Goal: Information Seeking & Learning: Check status

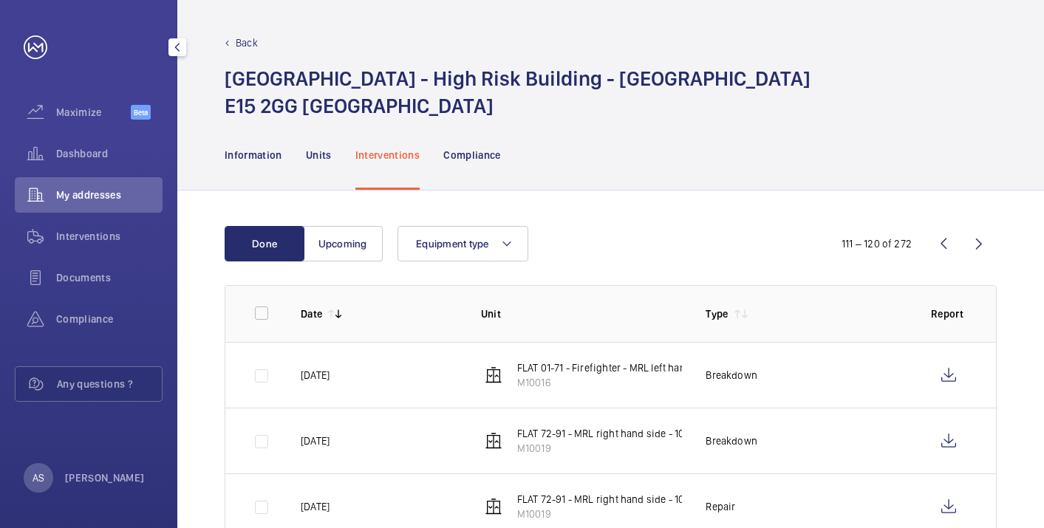
click at [75, 152] on span "Dashboard" at bounding box center [109, 153] width 106 height 15
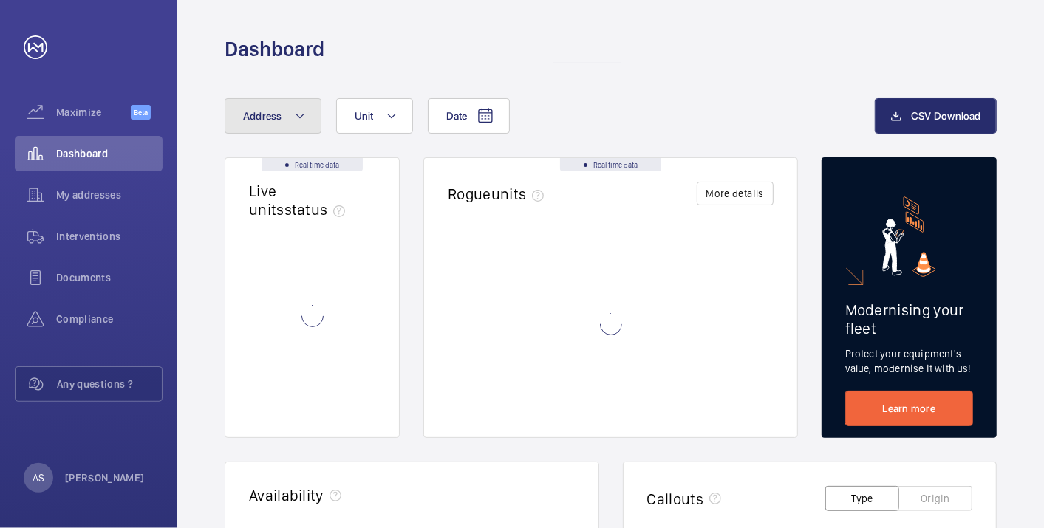
drag, startPoint x: 301, startPoint y: 118, endPoint x: 310, endPoint y: 132, distance: 17.0
click at [300, 119] on mat-icon at bounding box center [300, 116] width 12 height 18
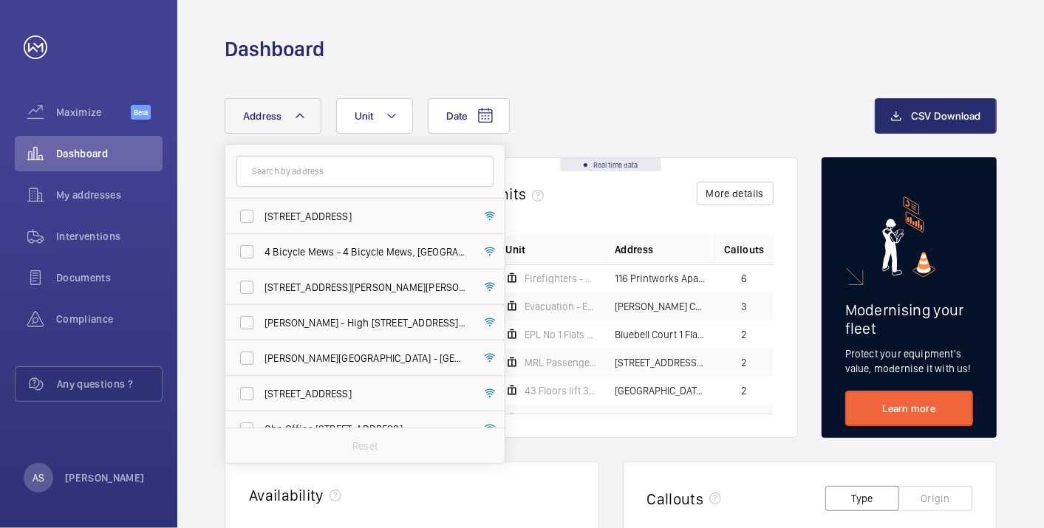
click at [296, 182] on input "text" at bounding box center [364, 171] width 257 height 31
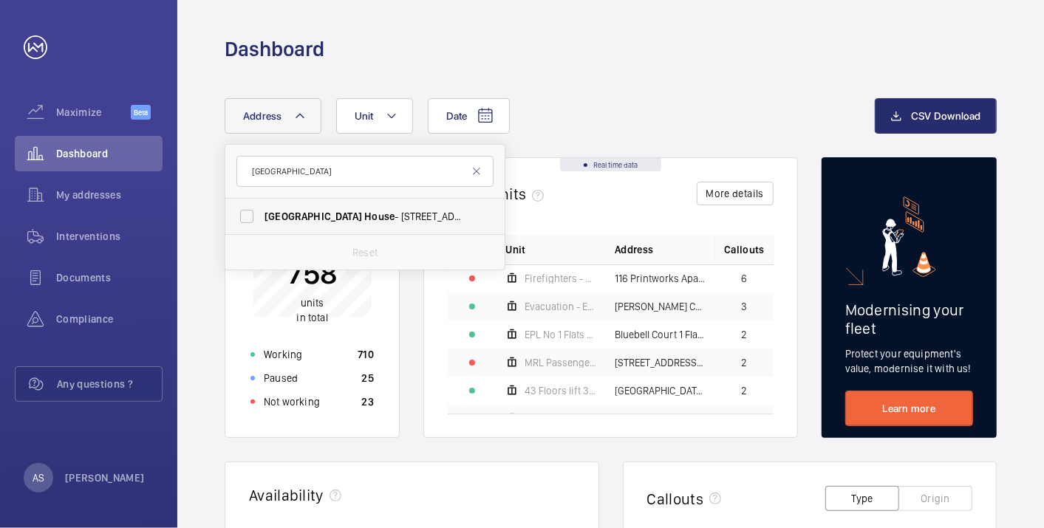
type input "[GEOGRAPHIC_DATA]"
click at [338, 223] on label "[GEOGRAPHIC_DATA] - [STREET_ADDRESS]" at bounding box center [353, 216] width 257 height 35
click at [261, 223] on input "[GEOGRAPHIC_DATA] - [STREET_ADDRESS]" at bounding box center [247, 217] width 30 height 30
checkbox input "true"
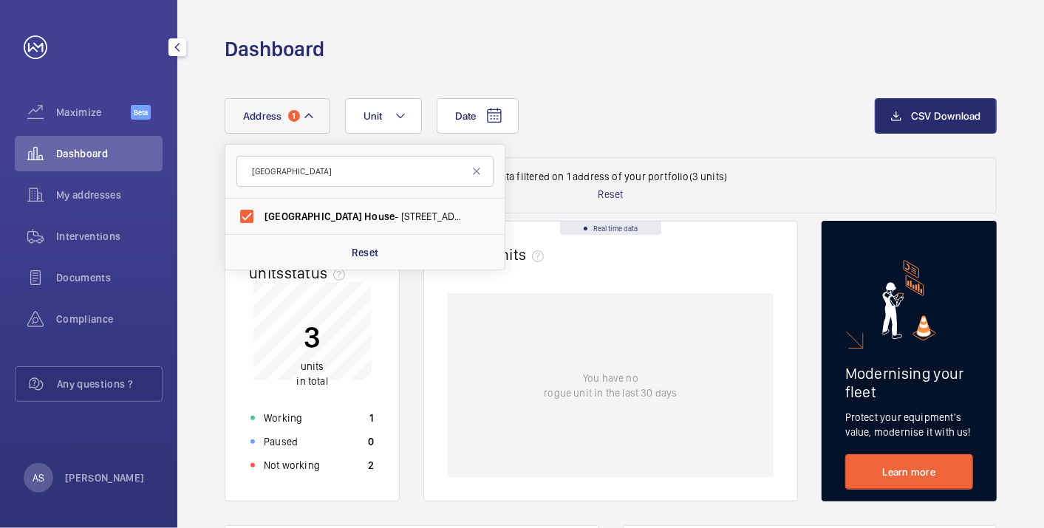
click at [78, 151] on span "Dashboard" at bounding box center [109, 153] width 106 height 15
drag, startPoint x: 350, startPoint y: 176, endPoint x: 122, endPoint y: 148, distance: 229.9
click at [122, 148] on mat-sidenav-content "Maximize Beta Dashboard My addresses Interventions Documents Compliance Any que…" at bounding box center [522, 264] width 1044 height 528
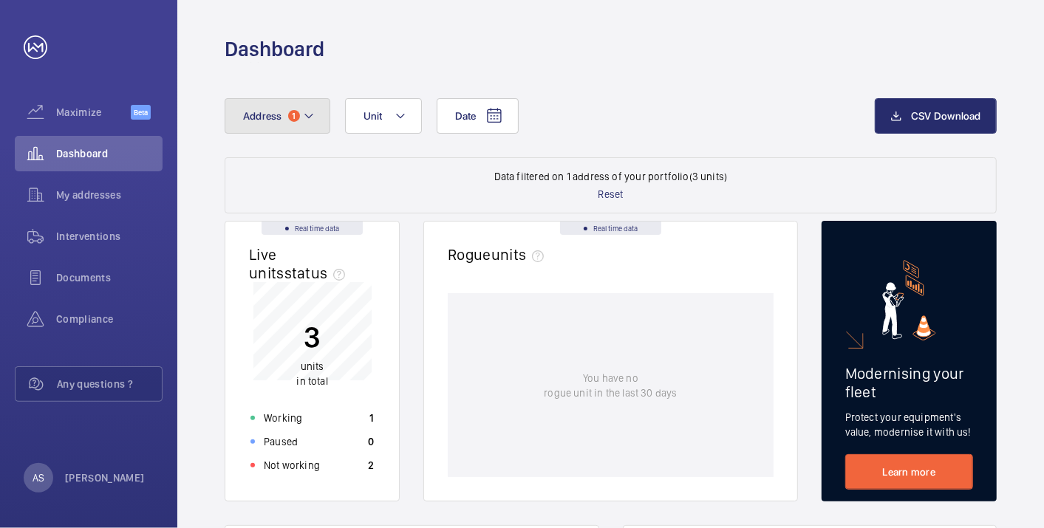
click at [309, 122] on mat-icon at bounding box center [309, 116] width 12 height 18
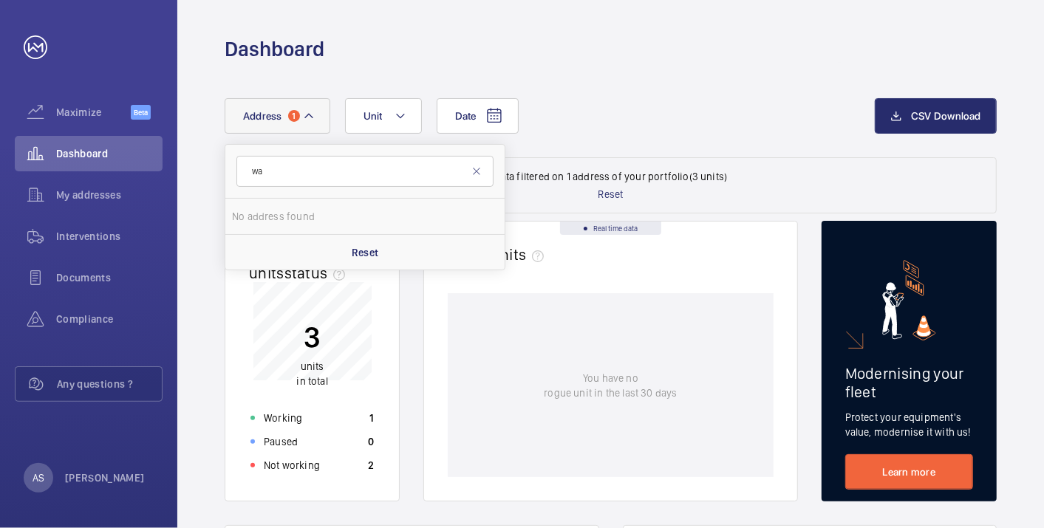
type input "w"
click at [318, 174] on input "wharfside" at bounding box center [364, 171] width 257 height 31
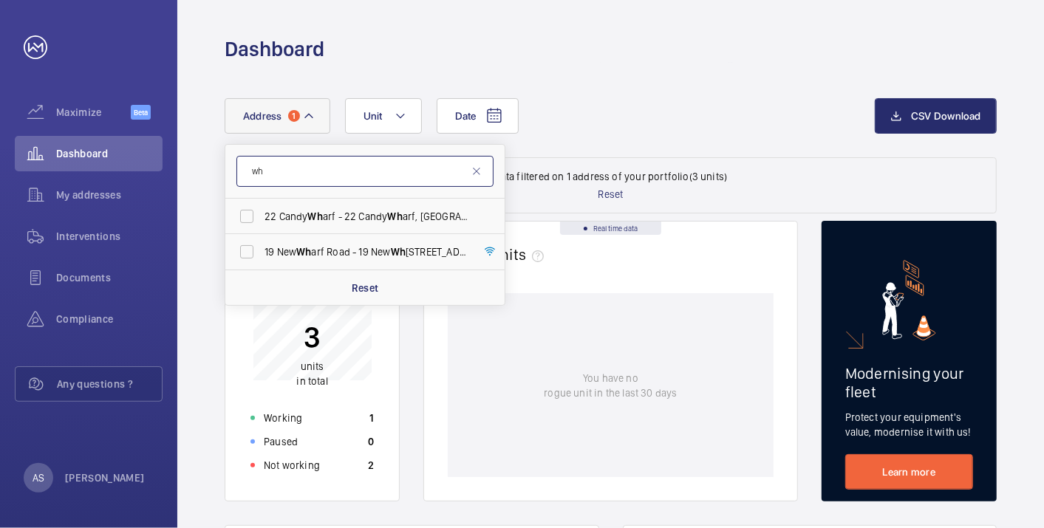
type input "w"
type input "o"
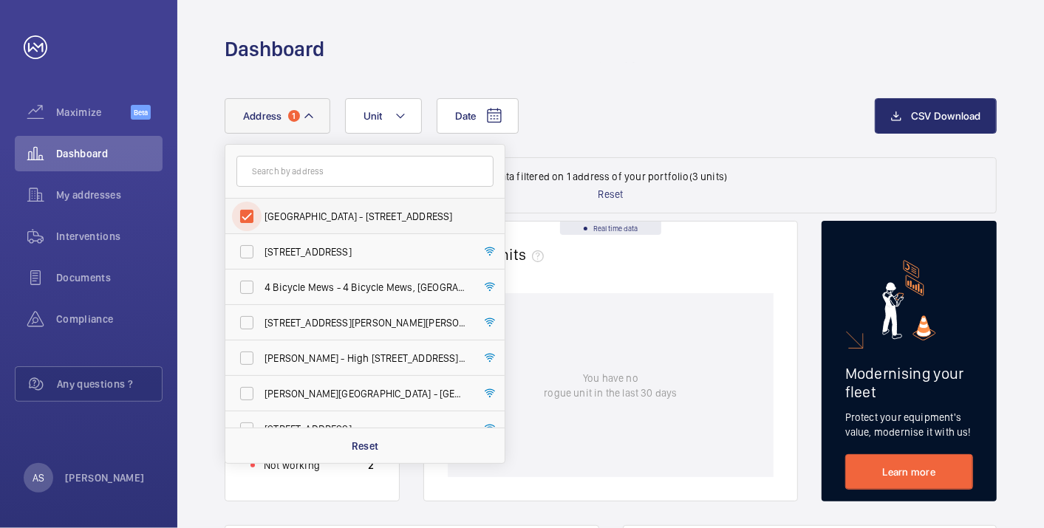
click at [242, 215] on input "[GEOGRAPHIC_DATA] - [STREET_ADDRESS]" at bounding box center [247, 217] width 30 height 30
checkbox input "false"
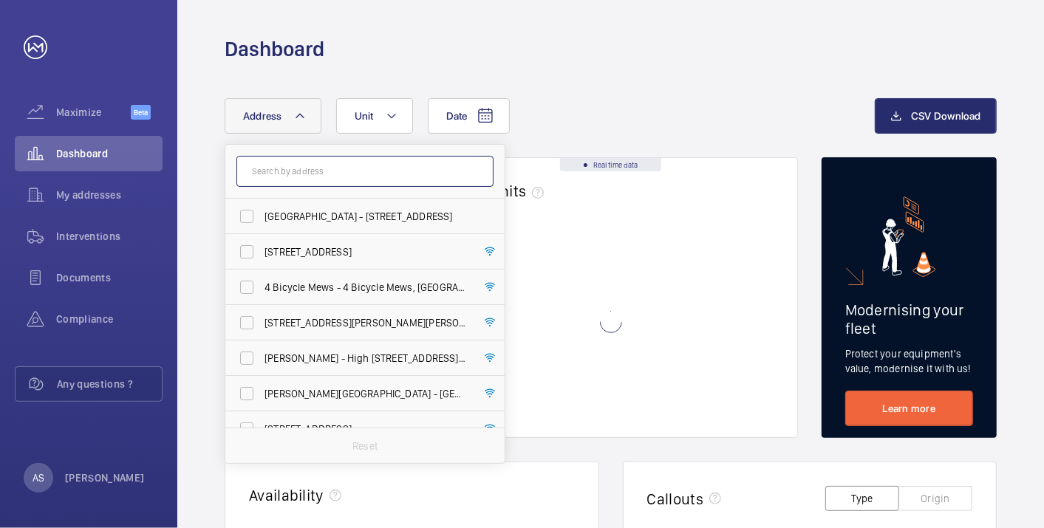
drag, startPoint x: 282, startPoint y: 168, endPoint x: 300, endPoint y: 157, distance: 21.3
click at [282, 168] on input "text" at bounding box center [364, 171] width 257 height 31
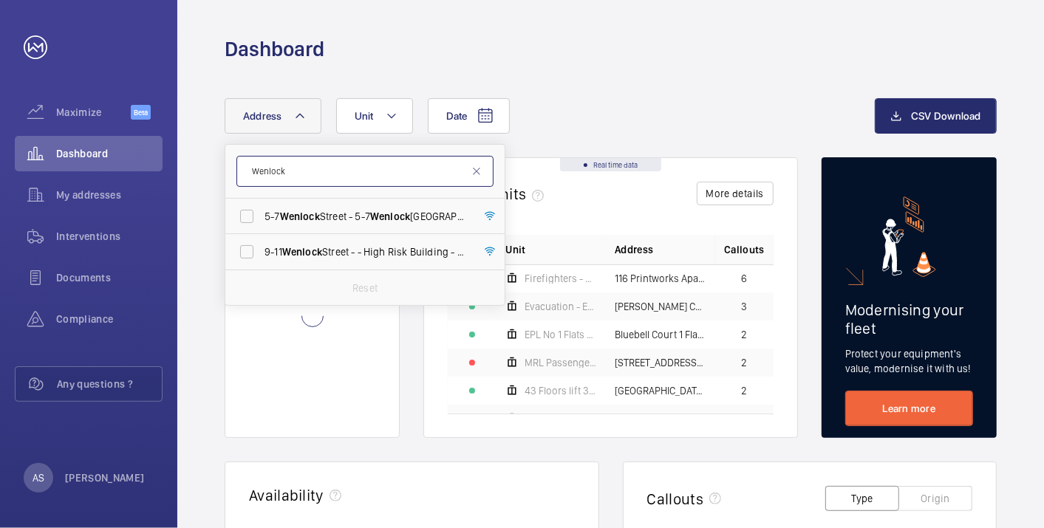
type input "Wenlock"
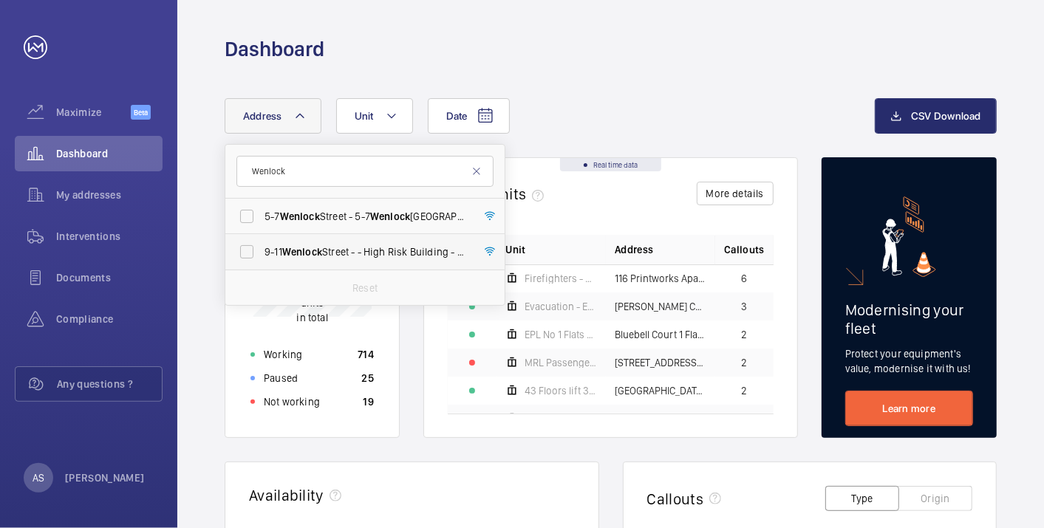
click at [350, 249] on span "[STREET_ADDRESS] - - High Risk Building - [STREET_ADDRESS]" at bounding box center [365, 251] width 203 height 15
click at [261, 249] on input "[STREET_ADDRESS] - - High Risk Building - [STREET_ADDRESS]" at bounding box center [247, 252] width 30 height 30
checkbox input "true"
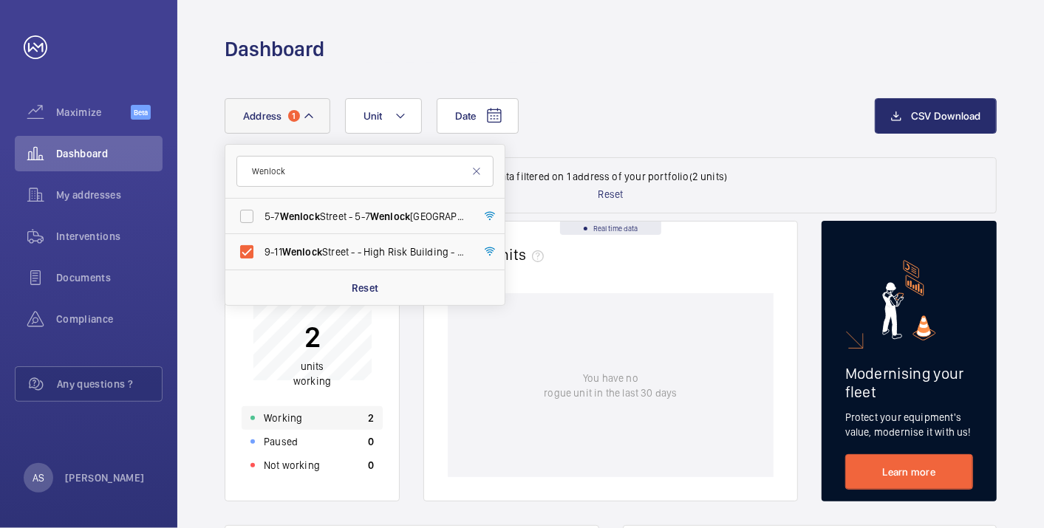
click at [340, 413] on div "Working 2" at bounding box center [312, 418] width 141 height 24
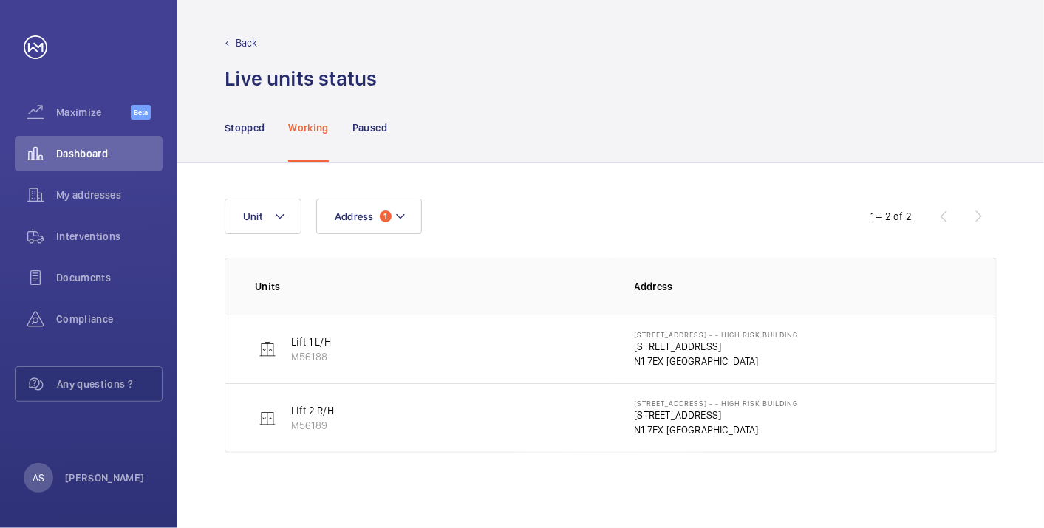
click at [679, 342] on p "[STREET_ADDRESS]" at bounding box center [716, 346] width 164 height 15
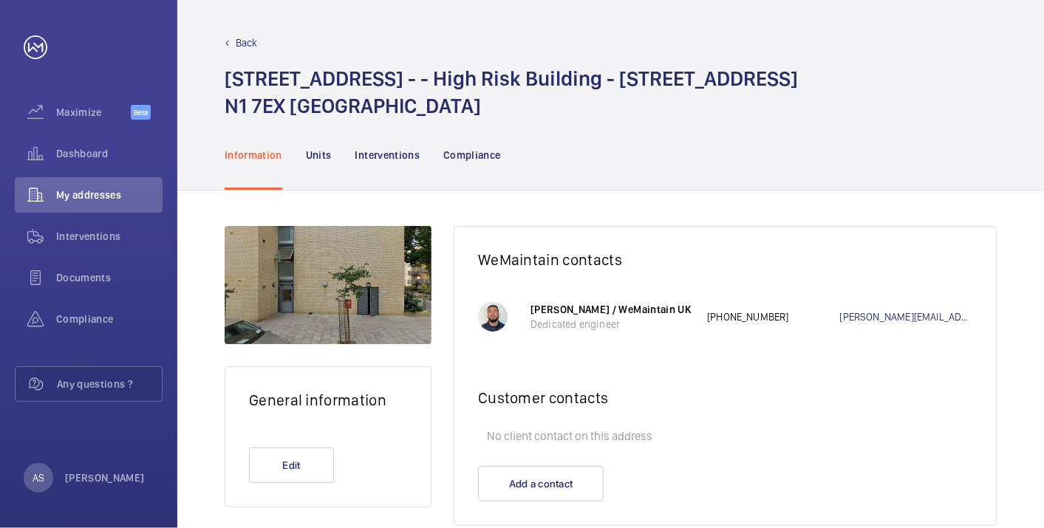
click at [246, 35] on p "Back" at bounding box center [247, 42] width 22 height 15
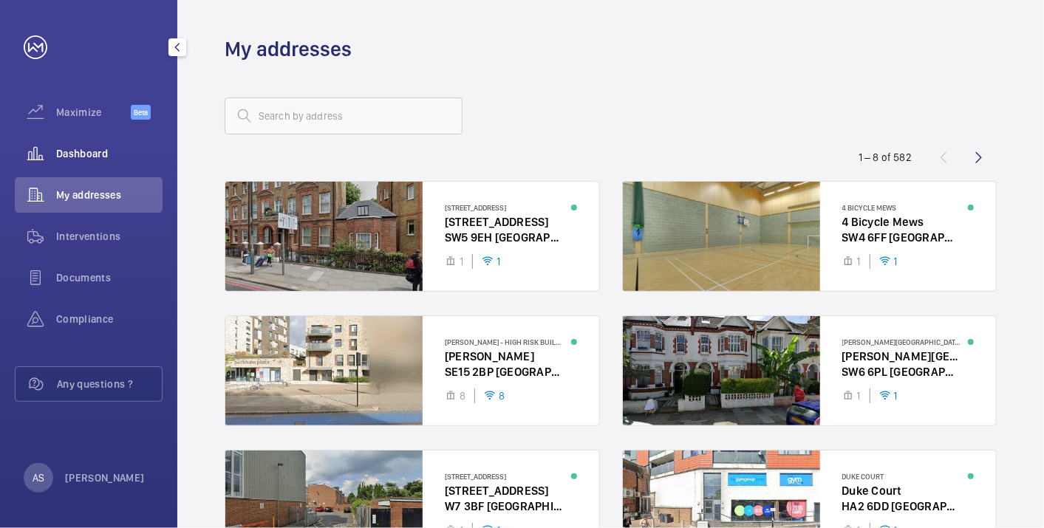
click at [75, 150] on span "Dashboard" at bounding box center [109, 153] width 106 height 15
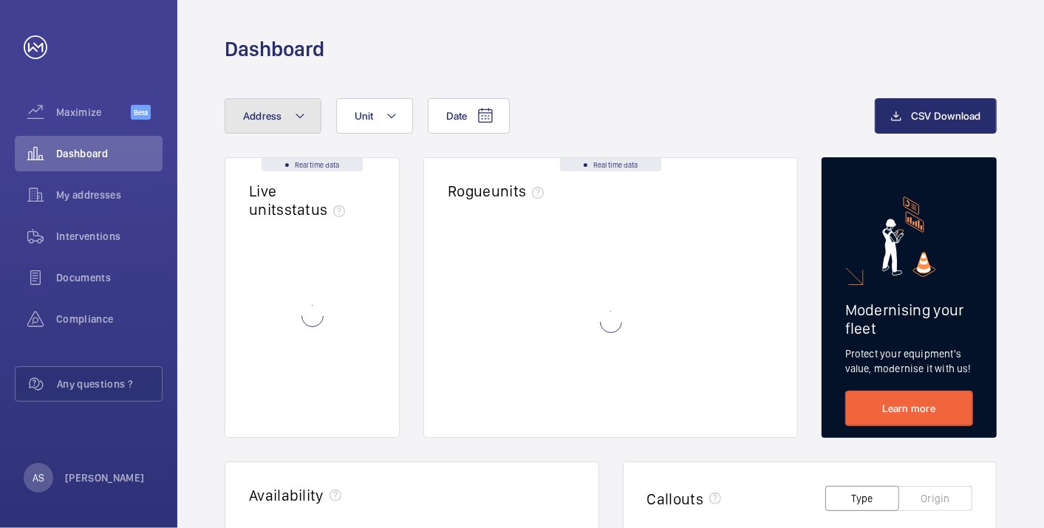
click at [297, 132] on button "Address" at bounding box center [273, 115] width 97 height 35
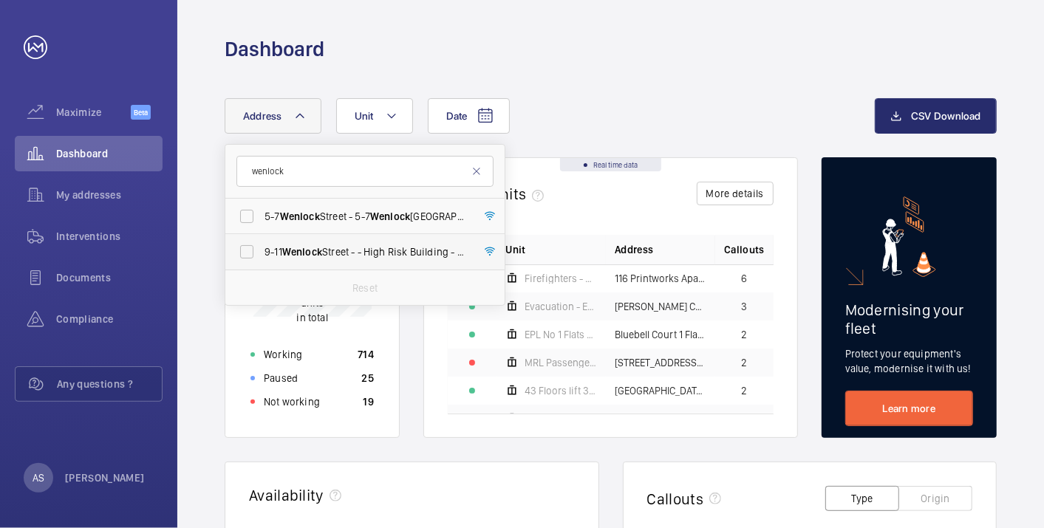
type input "wenlock"
click at [341, 247] on span "[STREET_ADDRESS] - - High Risk Building - [STREET_ADDRESS]" at bounding box center [365, 251] width 203 height 15
click at [261, 247] on input "[STREET_ADDRESS] - - High Risk Building - [STREET_ADDRESS]" at bounding box center [247, 252] width 30 height 30
checkbox input "true"
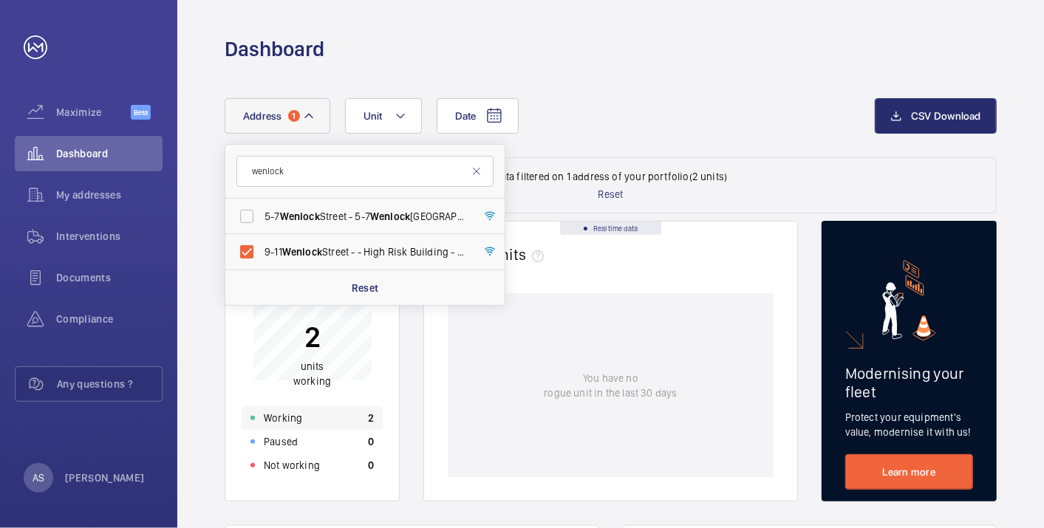
click at [318, 415] on div "Working 2" at bounding box center [312, 418] width 141 height 24
